Goal: Book appointment/travel/reservation

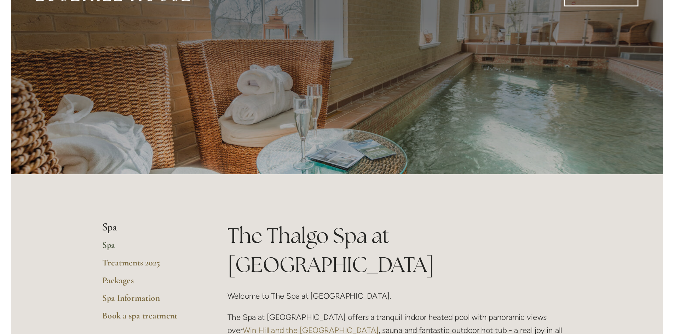
scroll to position [35, 0]
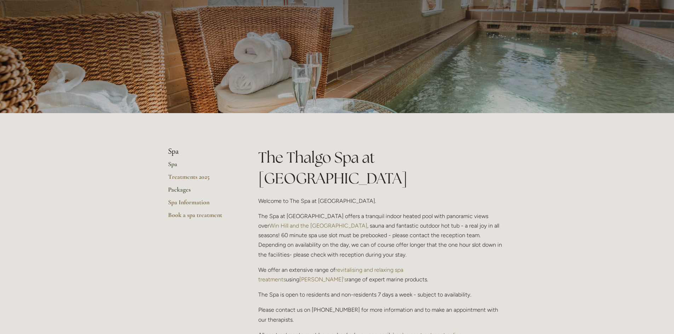
click at [179, 190] on link "Packages" at bounding box center [202, 192] width 68 height 13
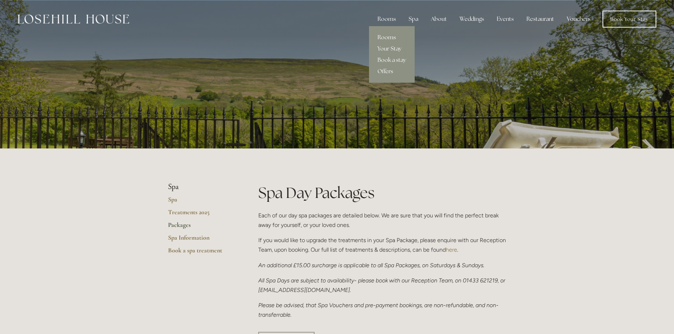
click at [392, 20] on div "Rooms" at bounding box center [387, 19] width 30 height 14
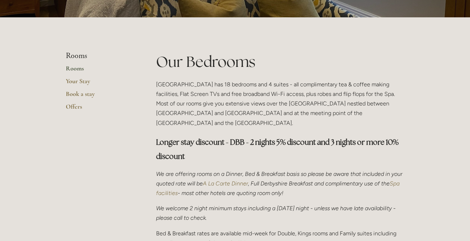
scroll to position [106, 0]
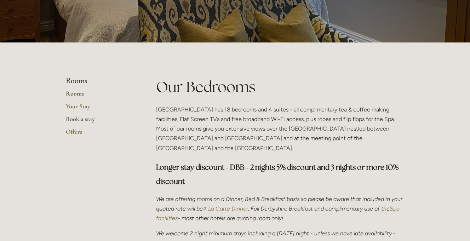
click at [75, 127] on link "Book a stay" at bounding box center [100, 121] width 68 height 13
click at [73, 131] on link "Offers" at bounding box center [100, 134] width 68 height 13
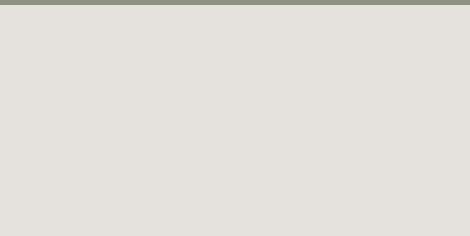
scroll to position [39, 0]
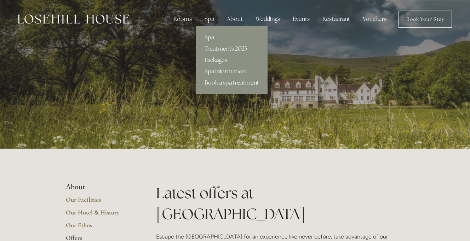
click at [211, 64] on link "Packages" at bounding box center [231, 59] width 71 height 11
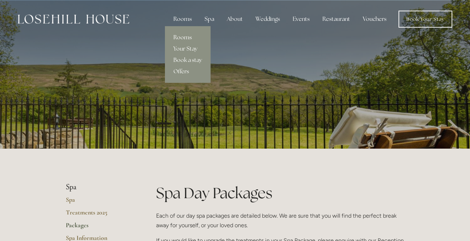
click at [180, 36] on link "Rooms" at bounding box center [188, 37] width 46 height 11
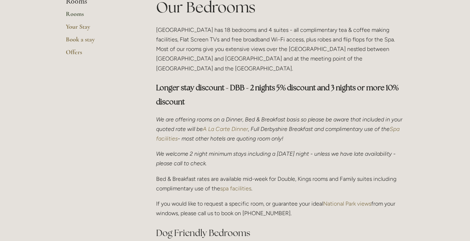
scroll to position [141, 0]
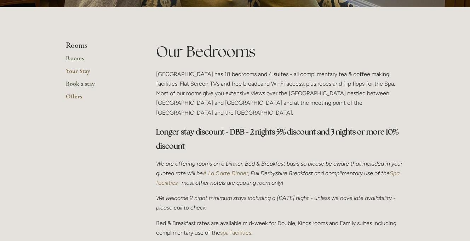
click at [86, 86] on link "Book a stay" at bounding box center [100, 86] width 68 height 13
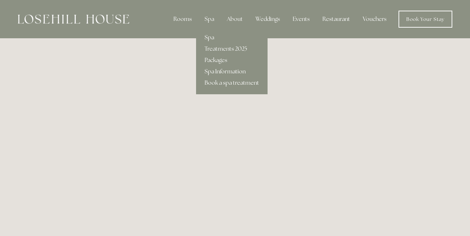
click at [213, 69] on link "Spa Information" at bounding box center [231, 71] width 71 height 11
